Goal: Task Accomplishment & Management: Use online tool/utility

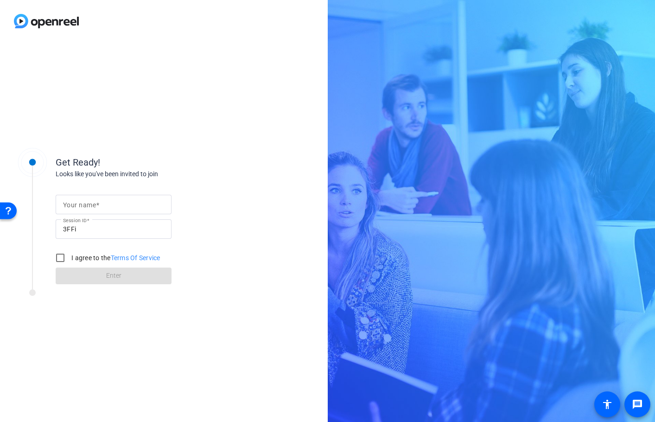
click at [80, 206] on mat-label "Your name" at bounding box center [79, 204] width 33 height 7
click at [80, 206] on input "Your name" at bounding box center [113, 204] width 101 height 11
type input "c"
type input "CG Studio"
click at [62, 257] on input "I agree to the Terms Of Service" at bounding box center [60, 258] width 19 height 19
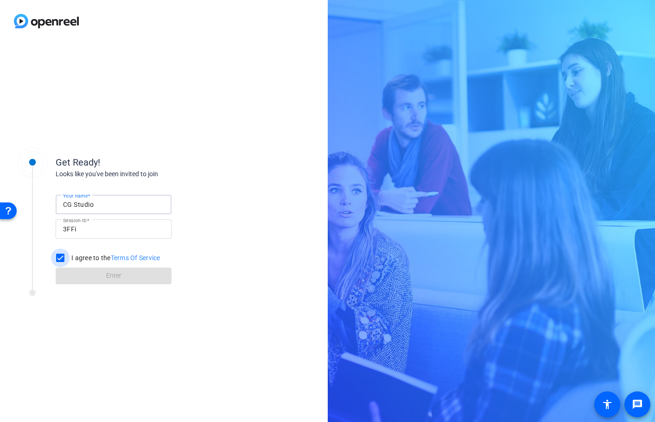
checkbox input "true"
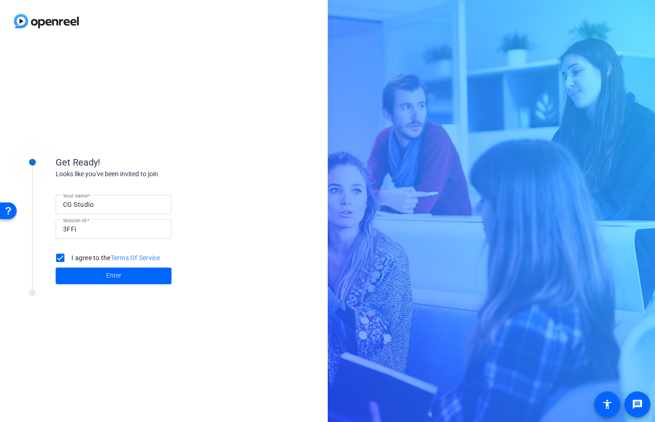
click at [81, 270] on span at bounding box center [114, 276] width 116 height 22
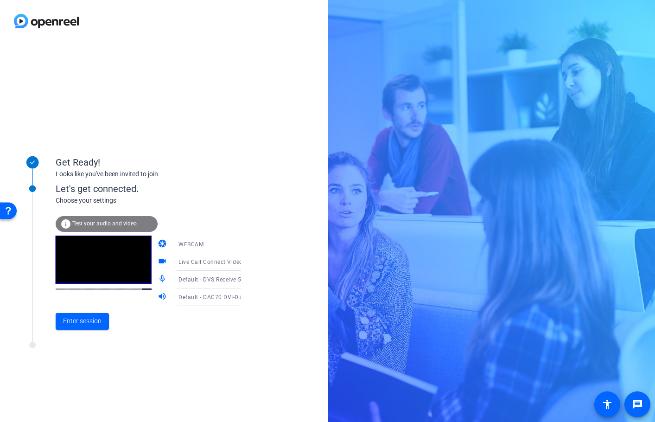
click at [245, 281] on icon at bounding box center [250, 279] width 11 height 11
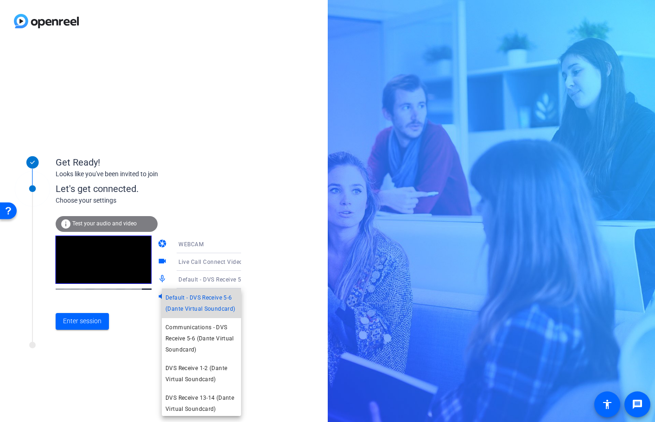
click at [202, 315] on span "Default - DVS Receive 5-6 (Dante Virtual Soundcard)" at bounding box center [202, 303] width 72 height 22
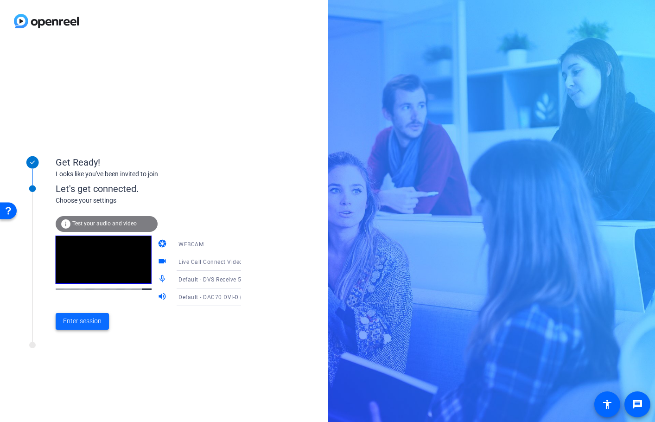
click at [84, 319] on span "Enter session" at bounding box center [82, 321] width 39 height 10
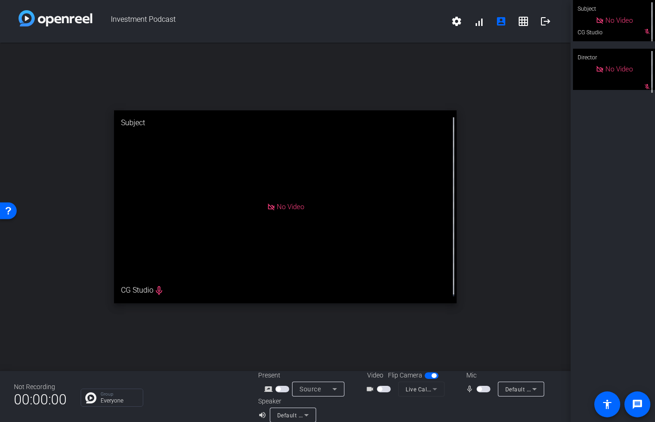
click at [161, 292] on div "No Video" at bounding box center [285, 206] width 343 height 193
click at [160, 292] on div "No Video" at bounding box center [285, 206] width 343 height 193
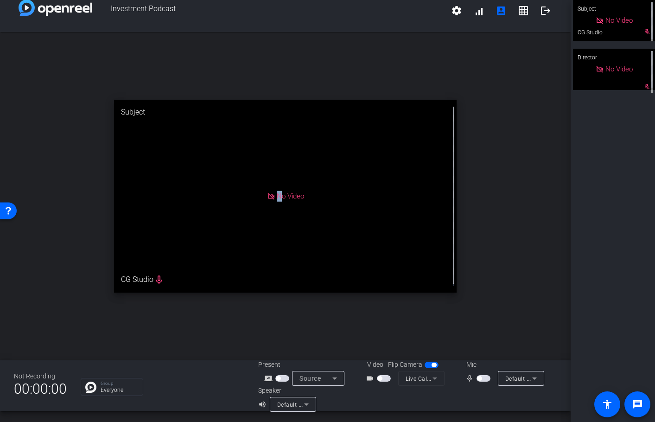
click at [480, 377] on span "button" at bounding box center [484, 378] width 14 height 6
click at [380, 378] on span "button" at bounding box center [384, 378] width 14 height 6
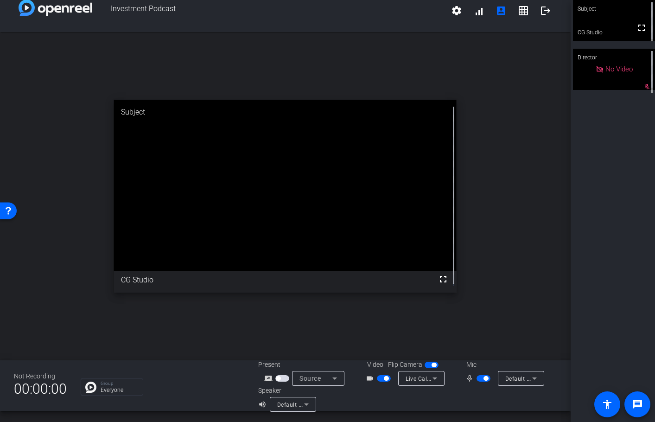
click at [432, 365] on span "button" at bounding box center [434, 365] width 5 height 5
click at [506, 379] on span "Default - DVS Receive 5-6 (Dante Virtual Soundcard)" at bounding box center [576, 378] width 141 height 7
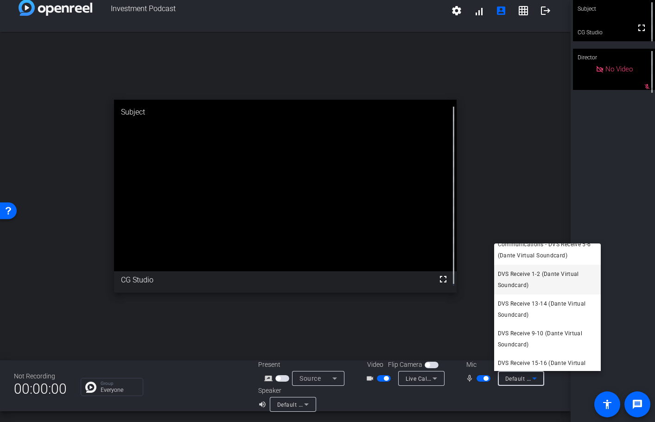
scroll to position [39, 0]
click at [541, 360] on span "DVS Receive 15-16 (Dante Virtual Soundcard)" at bounding box center [547, 368] width 99 height 22
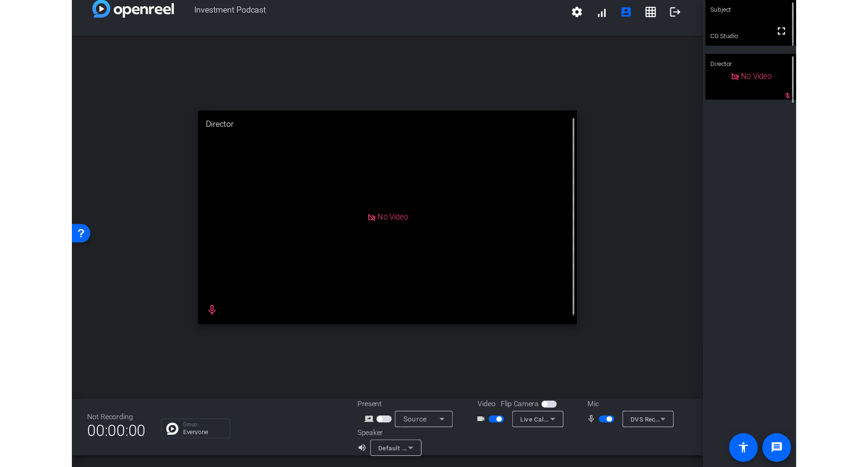
scroll to position [0, 0]
